Goal: Ask a question

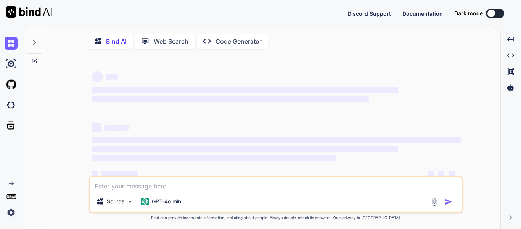
click at [131, 187] on textarea at bounding box center [276, 184] width 372 height 14
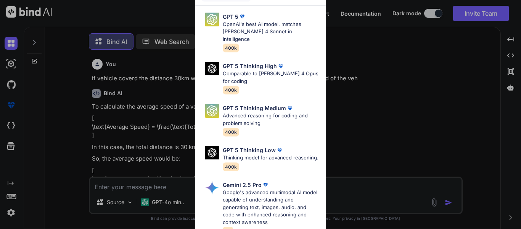
scroll to position [4, 0]
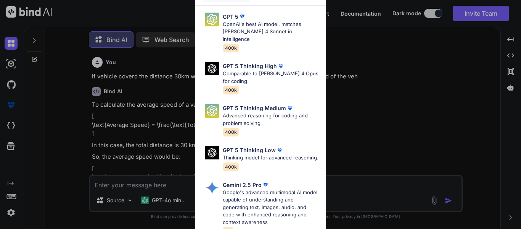
type textarea "x"
click at [375, 61] on div "Ultra Models GPT 5 OpenAI's best AI model, matches [PERSON_NAME] 4 Sonnet in In…" at bounding box center [260, 114] width 521 height 229
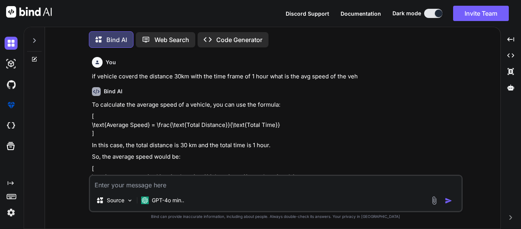
scroll to position [41, 0]
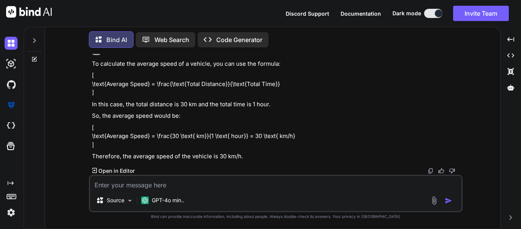
click at [130, 184] on textarea at bounding box center [276, 183] width 372 height 14
paste textarea "ArrayList<String> cars = new ArrayList<String>();"
type textarea "ArrayList<String> cars = new ArrayList<String>();"
type textarea "x"
type textarea "ArrayList<String> cars = new ArrayList<String>();"
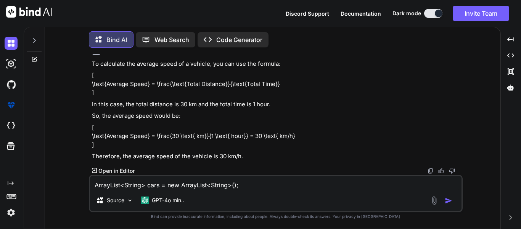
type textarea "x"
type textarea "ArrayList<String> cars = new ArrayList<String>(); h"
type textarea "x"
type textarea "ArrayList<String> cars = new ArrayList<String>(); he"
type textarea "x"
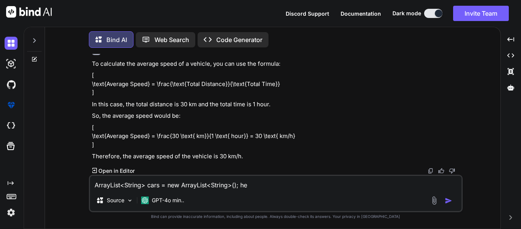
type textarea "ArrayList<String> cars = new ArrayList<String>(); her"
type textarea "x"
type textarea "ArrayList<String> cars = new ArrayList<String>(); here"
type textarea "x"
type textarea "ArrayList<String> cars = new ArrayList<String>(); here"
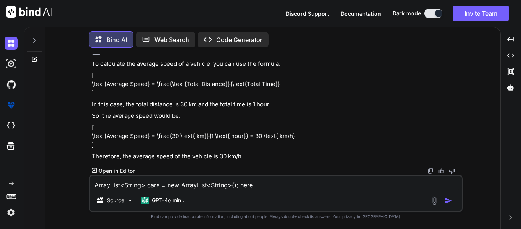
type textarea "x"
type textarea "ArrayList<String> cars = new ArrayList<String>(); here b"
type textarea "x"
type textarea "ArrayList<String> cars = new ArrayList<String>(); here bi"
type textarea "x"
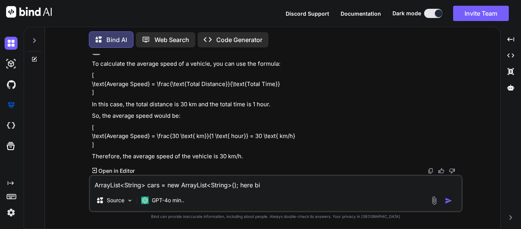
type textarea "ArrayList<String> cars = new ArrayList<String>(); here b"
type textarea "x"
type textarea "ArrayList<String> cars = new ArrayList<String>(); here bo"
type textarea "x"
type textarea "ArrayList<String> cars = new ArrayList<String>(); here bot"
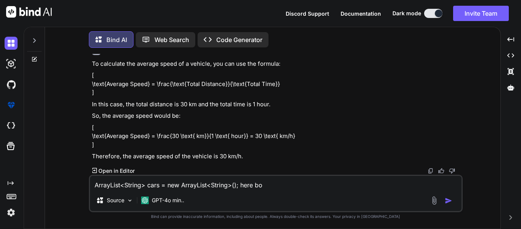
type textarea "x"
type textarea "ArrayList<String> cars = new ArrayList<String>(); here both"
type textarea "x"
type textarea "ArrayList<String> cars = new ArrayList<String>(); here both"
type textarea "x"
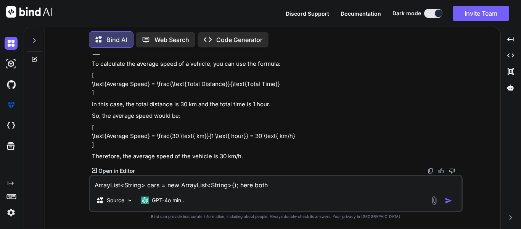
type textarea "ArrayList<String> cars = new ArrayList<String>(); here both s"
type textarea "x"
type textarea "ArrayList<String> cars = new ArrayList<String>(); here both si"
type textarea "x"
type textarea "ArrayList<String> cars = new ArrayList<String>(); here both sid"
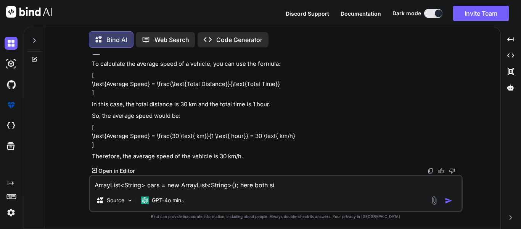
type textarea "x"
type textarea "ArrayList<String> cars = new ArrayList<String>(); here both side"
type textarea "x"
type textarea "ArrayList<String> cars = new ArrayList<String>(); here both side"
type textarea "x"
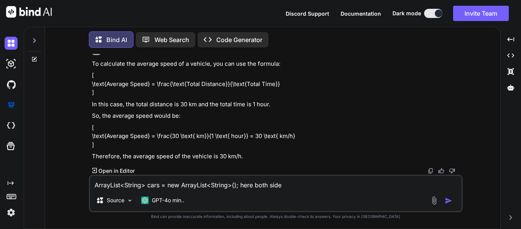
type textarea "ArrayList<String> cars = new ArrayList<String>(); here both side w"
type textarea "x"
type textarea "ArrayList<String> cars = new ArrayList<String>(); here both side wh"
type textarea "x"
type textarea "ArrayList<String> cars = new ArrayList<String>(); here both side w"
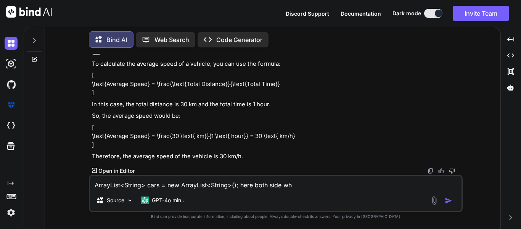
type textarea "x"
type textarea "ArrayList<String> cars = new ArrayList<String>(); here both side"
type textarea "x"
type textarea "ArrayList<String> cars = new ArrayList<String>(); here both side w"
type textarea "x"
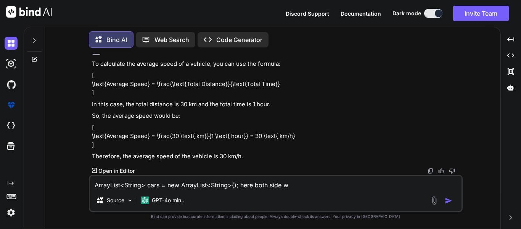
type textarea "ArrayList<String> cars = new ArrayList<String>(); here both side we"
type textarea "x"
type textarea "ArrayList<String> cars = new ArrayList<String>(); here both side we"
type textarea "x"
type textarea "ArrayList<String> cars = new ArrayList<String>(); here both side we h"
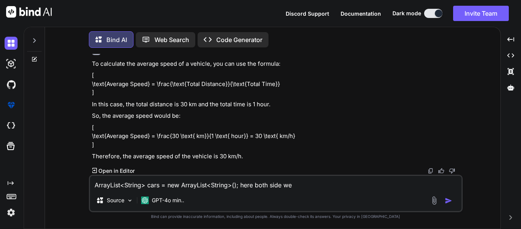
type textarea "x"
type textarea "ArrayList<String> cars = new ArrayList<String>(); here both side we ha"
type textarea "x"
type textarea "ArrayList<String> cars = new ArrayList<String>(); here both side we hav"
type textarea "x"
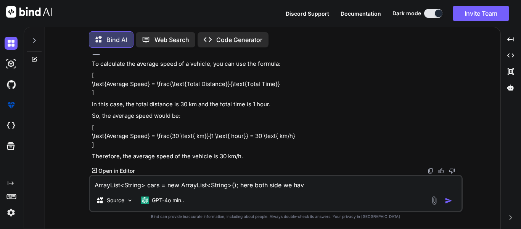
type textarea "ArrayList<String> cars = new ArrayList<String>(); here both side we have"
type textarea "x"
type textarea "ArrayList<String> cars = new ArrayList<String>(); here both side we have"
type textarea "x"
type textarea "ArrayList<String> cars = new ArrayList<String>(); here both side we have t"
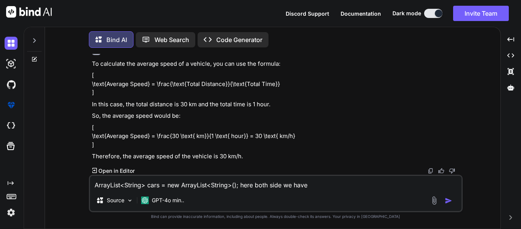
type textarea "x"
type textarea "ArrayList<String> cars = new ArrayList<String>(); here both side we have to"
type textarea "x"
type textarea "ArrayList<String> cars = new ArrayList<String>(); here both side we have to"
type textarea "x"
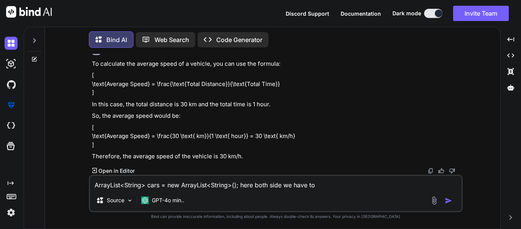
type textarea "ArrayList<String> cars = new ArrayList<String>(); here both side we have to s"
type textarea "x"
type textarea "ArrayList<String> cars = new ArrayList<String>(); here both side we have to st"
type textarea "x"
type textarea "ArrayList<String> cars = new ArrayList<String>(); here both side we have to str"
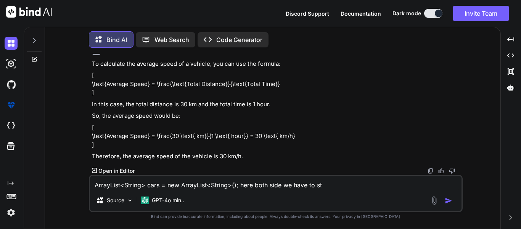
type textarea "x"
type textarea "ArrayList<String> cars = new ArrayList<String>(); here both side we have to stri"
type textarea "x"
type textarea "ArrayList<String> cars = new ArrayList<String>(); here both side we have to str…"
type textarea "x"
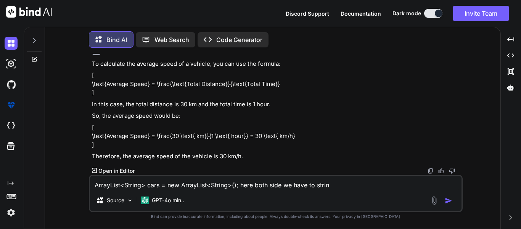
type textarea "ArrayList<String> cars = new ArrayList<String>(); here both side we have to str…"
type textarea "x"
type textarea "ArrayList<String> cars = new ArrayList<String>(); here both side we have to str…"
type textarea "x"
type textarea "ArrayList<String> cars = new ArrayList<String>(); here both side we have to str…"
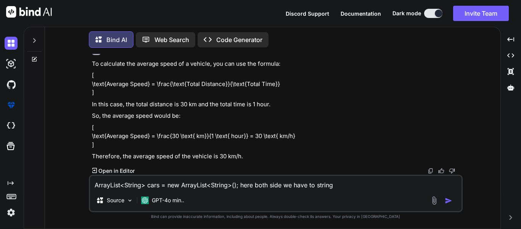
type textarea "x"
type textarea "ArrayList<String> cars = new ArrayList<String>(); here both side we have to str…"
type textarea "x"
type textarea "ArrayList<String> cars = new ArrayList<String>(); here both side we have to str…"
type textarea "x"
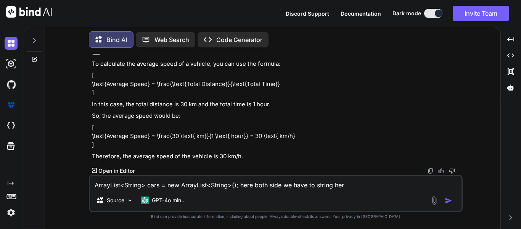
type textarea "ArrayList<String> cars = new ArrayList<String>(); here both side we have to str…"
type textarea "x"
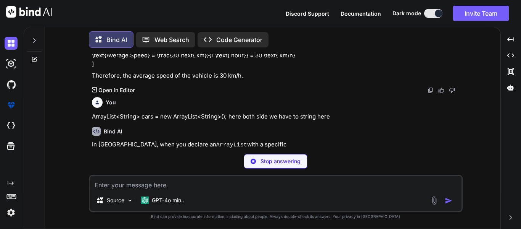
scroll to position [121, 0]
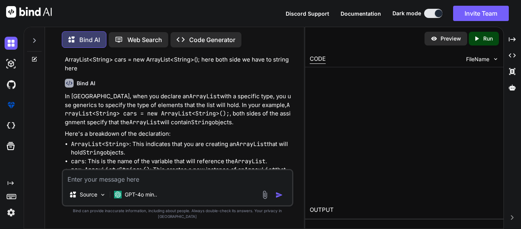
type textarea "x"
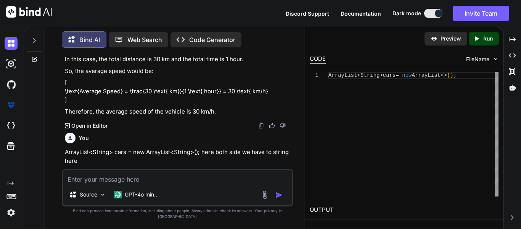
scroll to position [94, 0]
click at [170, 176] on textarea at bounding box center [177, 177] width 229 height 14
type textarea "h"
type textarea "x"
type textarea "ha"
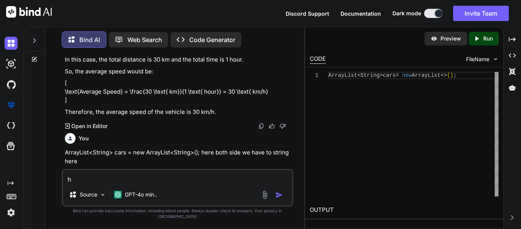
type textarea "x"
type textarea "has"
type textarea "x"
type textarea "hasN"
type textarea "x"
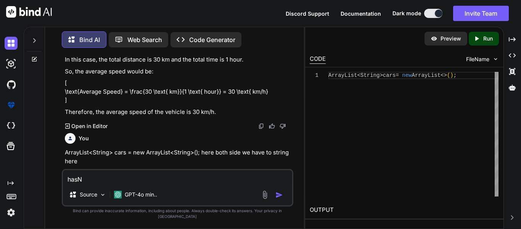
type textarea "hasNe"
type textarea "x"
type textarea "hasNex"
type textarea "x"
type textarea "hasNext"
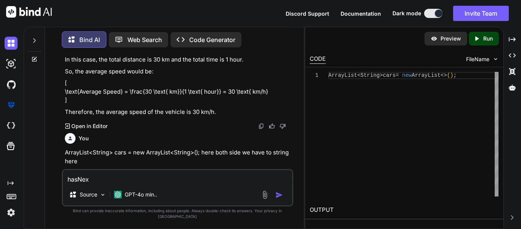
type textarea "x"
type textarea "hasNext"
type textarea "x"
type textarea "hasNext m"
type textarea "x"
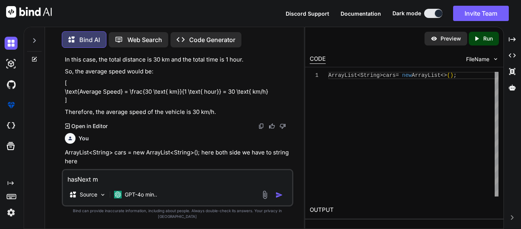
type textarea "hasNext"
type textarea "x"
type textarea "hasNext"
type textarea "x"
type textarea "hasNext("
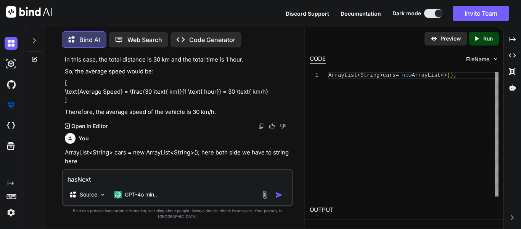
type textarea "x"
type textarea "hasNext()"
type textarea "x"
type textarea "hasNext()"
type textarea "x"
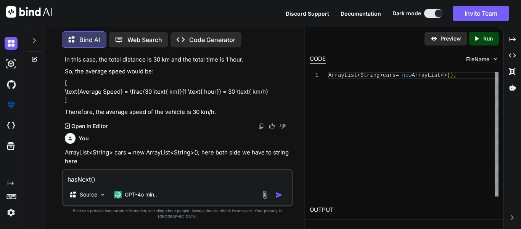
type textarea "hasNext() m"
type textarea "x"
type textarea "hasNext() me"
type textarea "x"
type textarea "hasNext() met"
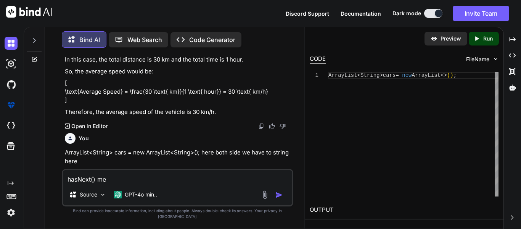
type textarea "x"
type textarea "hasNext() meth"
type textarea "x"
type textarea "hasNext() metho"
type textarea "x"
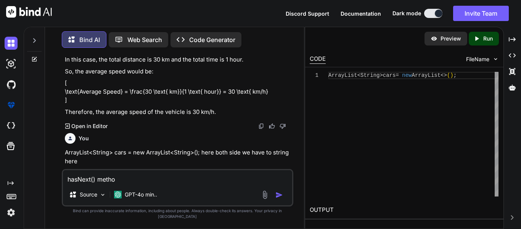
type textarea "hasNext() method"
type textarea "x"
type textarea "hasNext() method"
type textarea "x"
type textarea "hasNext() method i"
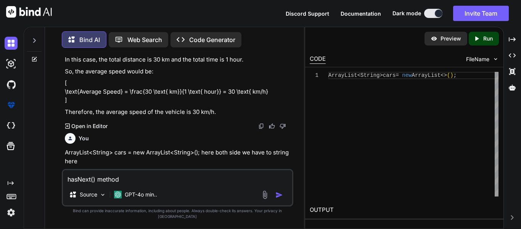
type textarea "x"
type textarea "hasNext() method is"
type textarea "x"
type textarea "hasNext() method is"
type textarea "x"
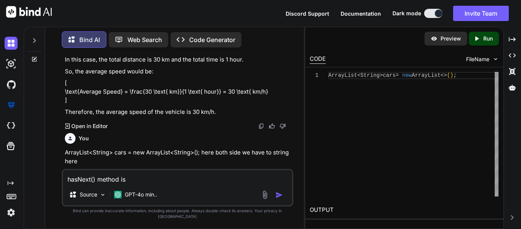
type textarea "hasNext() method is u"
type textarea "x"
type textarea "hasNext() method is us"
type textarea "x"
type textarea "hasNext() method is use"
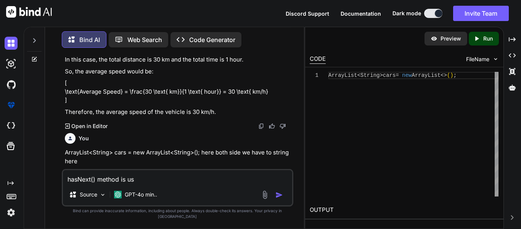
type textarea "x"
type textarea "hasNext() method is used"
type textarea "x"
type textarea "hasNext() method is used"
type textarea "x"
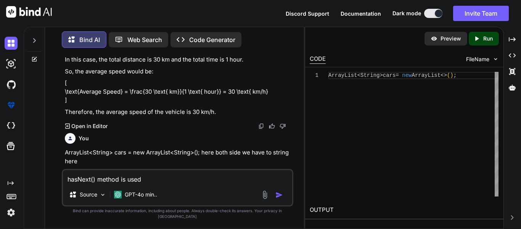
type textarea "hasNext() method is used f"
type textarea "x"
type textarea "hasNext() method is used fo"
type textarea "x"
type textarea "hasNext() method is used for"
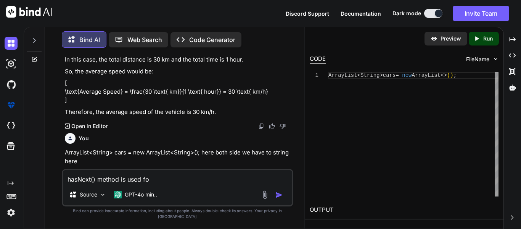
type textarea "x"
type textarea "hasNext() method is used for"
type textarea "x"
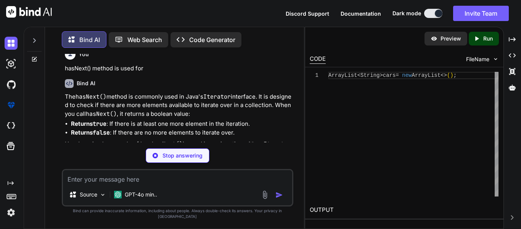
scroll to position [431, 0]
type textarea "x"
type textarea "Iterator<String> iterator = cars.iterator(); while (iterator.hasNext()) { Strin…"
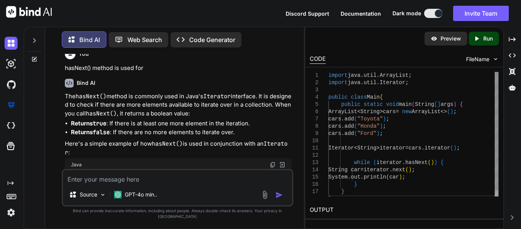
type textarea "x"
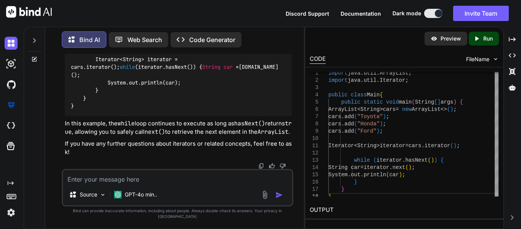
scroll to position [641, 0]
click at [159, 183] on textarea at bounding box center [177, 177] width 229 height 14
type textarea "t"
type textarea "x"
type textarea "to"
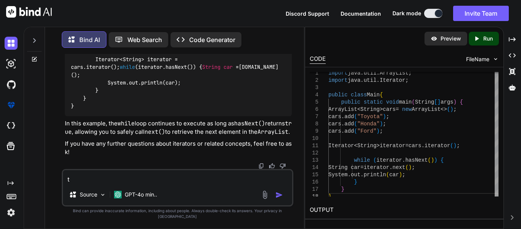
type textarea "x"
type textarea "t"
type textarea "x"
type textarea "f"
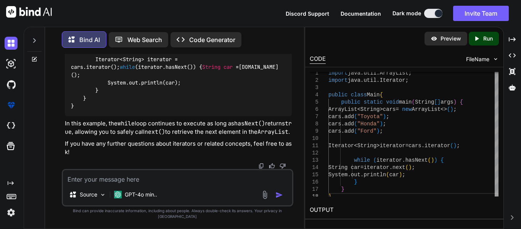
type textarea "x"
type textarea "fi"
type textarea "x"
type textarea "fir"
type textarea "x"
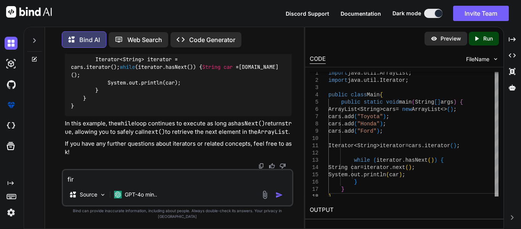
type textarea "fira"
type textarea "x"
type textarea "firat"
type textarea "x"
type textarea "firat"
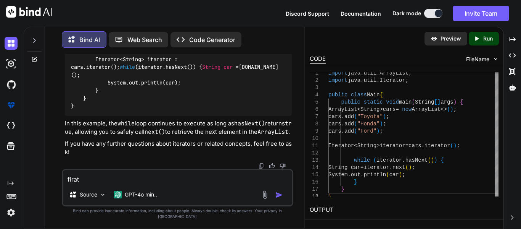
type textarea "x"
type textarea "firat"
type textarea "x"
type textarea "fira"
type textarea "x"
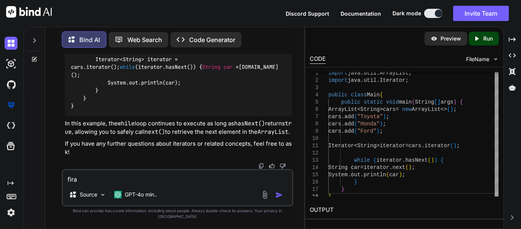
type textarea "[PERSON_NAME]"
type textarea "x"
type textarea "fira"
type textarea "x"
type textarea "fir"
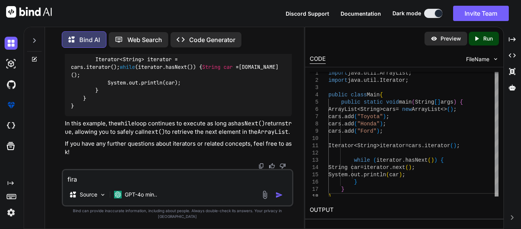
type textarea "x"
type textarea "firs"
type textarea "x"
type textarea "firsy"
type textarea "x"
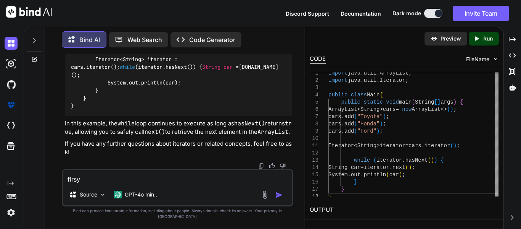
type textarea "firs"
type textarea "x"
type textarea "firss"
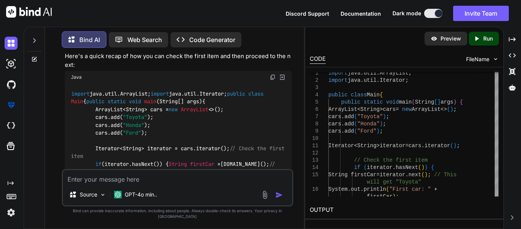
scroll to position [808, 0]
click at [126, 184] on textarea at bounding box center [177, 177] width 229 height 14
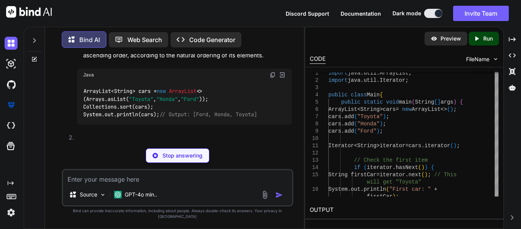
scroll to position [1154, 0]
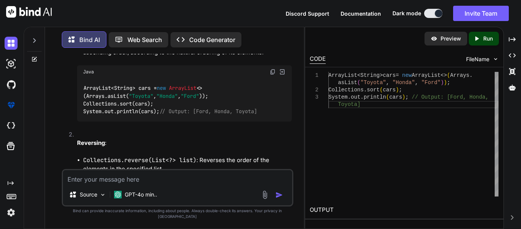
click at [155, 184] on textarea at bounding box center [177, 177] width 229 height 14
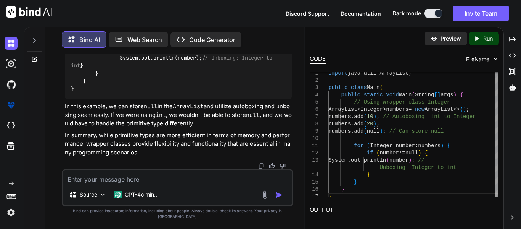
scroll to position [2415, 0]
click at [148, 184] on textarea at bounding box center [177, 177] width 229 height 14
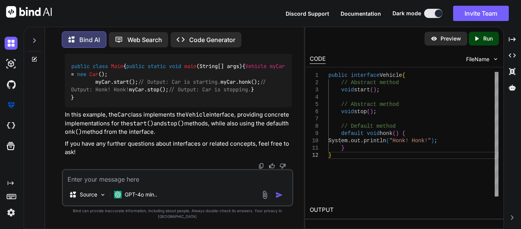
scroll to position [3148, 0]
click at [91, 190] on div "Source GPT-4o min.." at bounding box center [178, 187] width 232 height 37
click at [93, 184] on textarea at bounding box center [177, 177] width 229 height 14
paste textarea "public static <T> void printArray(T[] array) {"
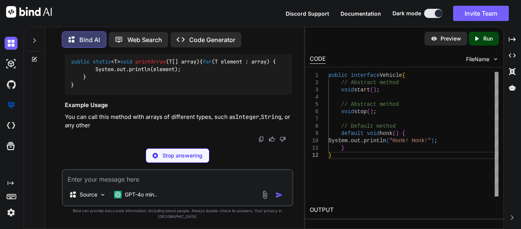
scroll to position [3414, 0]
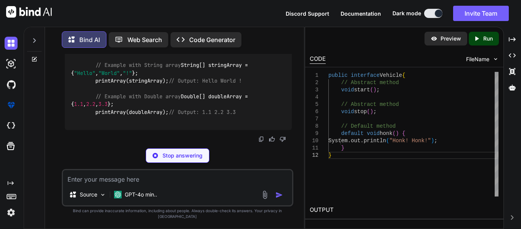
drag, startPoint x: 267, startPoint y: 85, endPoint x: 52, endPoint y: 85, distance: 214.4
click at [52, 85] on div "You if vehicle coverd the distance 30km with the time frame of 1 hour what is t…" at bounding box center [177, 141] width 253 height 174
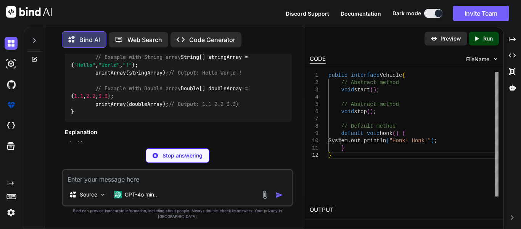
copy p "public static <T> void printArray(T[] array) { <T> can we use this method"
click at [86, 181] on textarea at bounding box center [177, 177] width 229 height 14
paste textarea "public static <T> void printArray(T[] array) { <T> can we use this method"
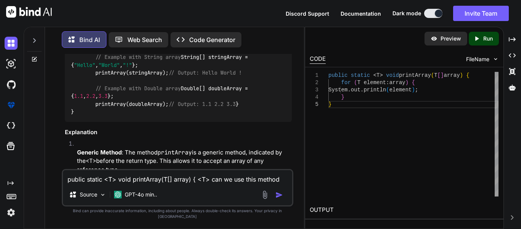
click at [116, 184] on textarea "public static <T> void printArray(T[] array) { <T> can we use this method" at bounding box center [177, 177] width 229 height 14
click at [199, 184] on textarea "public static void printArray(T[] array) { <T> can we use this method" at bounding box center [177, 177] width 229 height 14
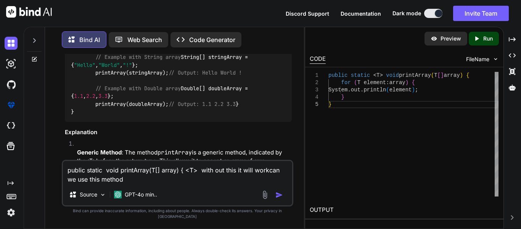
drag, startPoint x: 266, startPoint y: 175, endPoint x: 264, endPoint y: 189, distance: 14.2
click at [264, 184] on textarea "public static void printArray(T[] array) { <T> with out this it will workcan we…" at bounding box center [177, 172] width 229 height 23
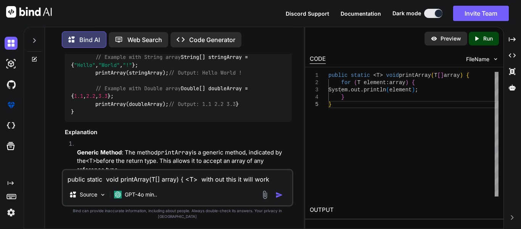
click at [279, 198] on img "button" at bounding box center [279, 195] width 8 height 8
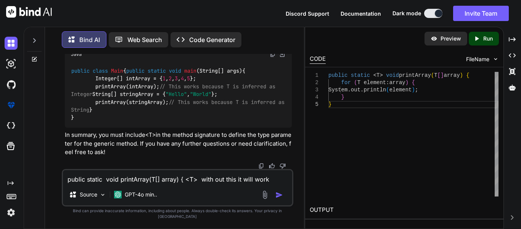
scroll to position [3998, 0]
click at [106, 180] on textarea "public static void printArray(T[] array) { <T> with out this it will work" at bounding box center [177, 177] width 229 height 14
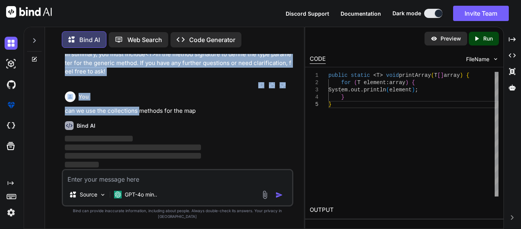
scroll to position [4355, 0]
drag, startPoint x: 130, startPoint y: 140, endPoint x: 175, endPoint y: 119, distance: 49.3
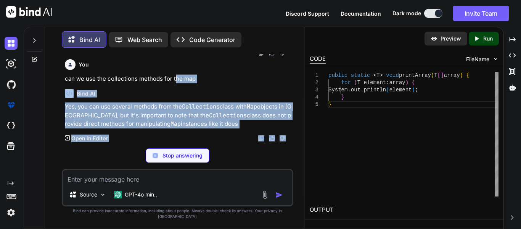
click at [195, 83] on p "can we use the collections methods for the map" at bounding box center [178, 78] width 227 height 9
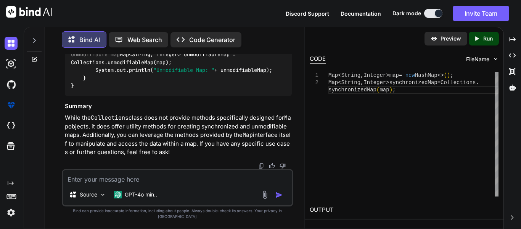
scroll to position [4986, 0]
click at [111, 181] on textarea at bounding box center [177, 177] width 229 height 14
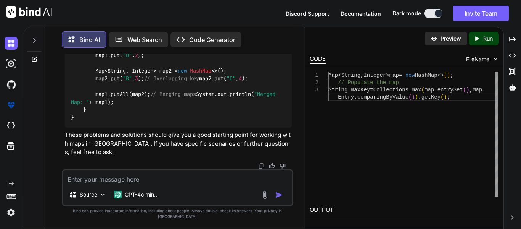
scroll to position [5951, 0]
